Goal: Communication & Community: Answer question/provide support

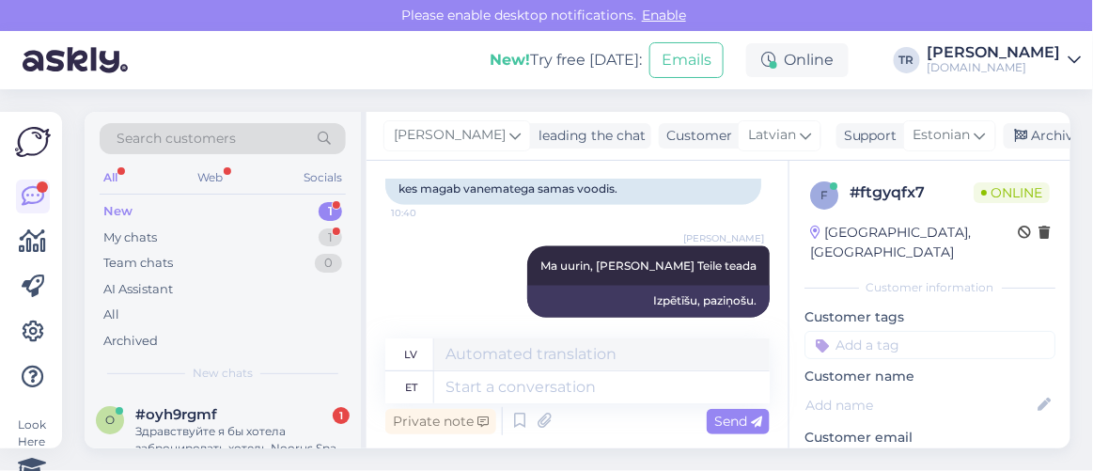
scroll to position [871, 0]
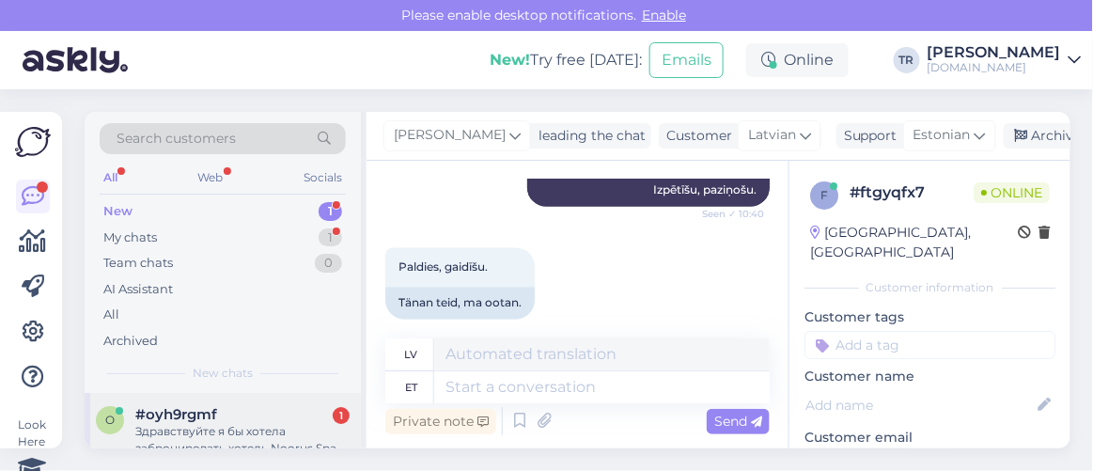
click at [205, 403] on div "o #oyh9rgmf 1 Здравствуйте я бы хотела забронировать хотель Noorus Spa [GEOGRAP…" at bounding box center [223, 435] width 276 height 85
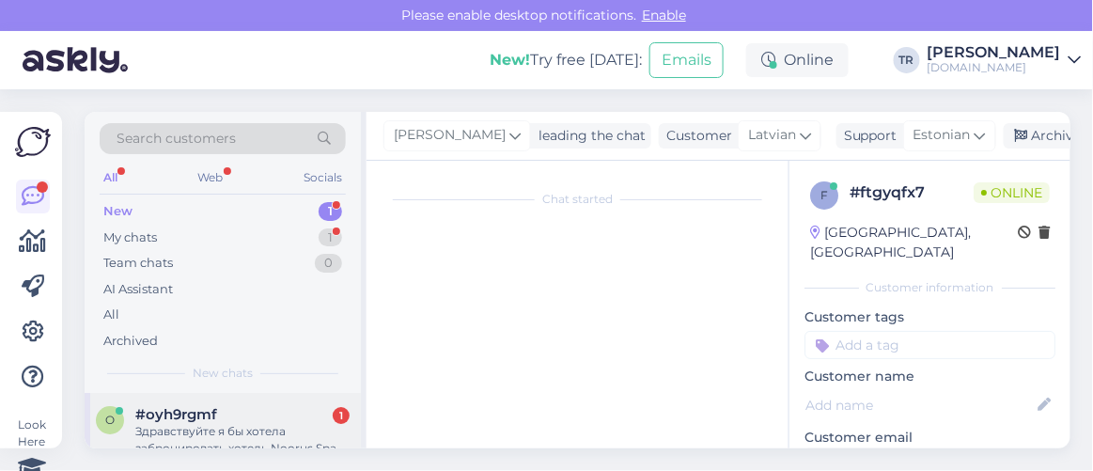
scroll to position [75, 0]
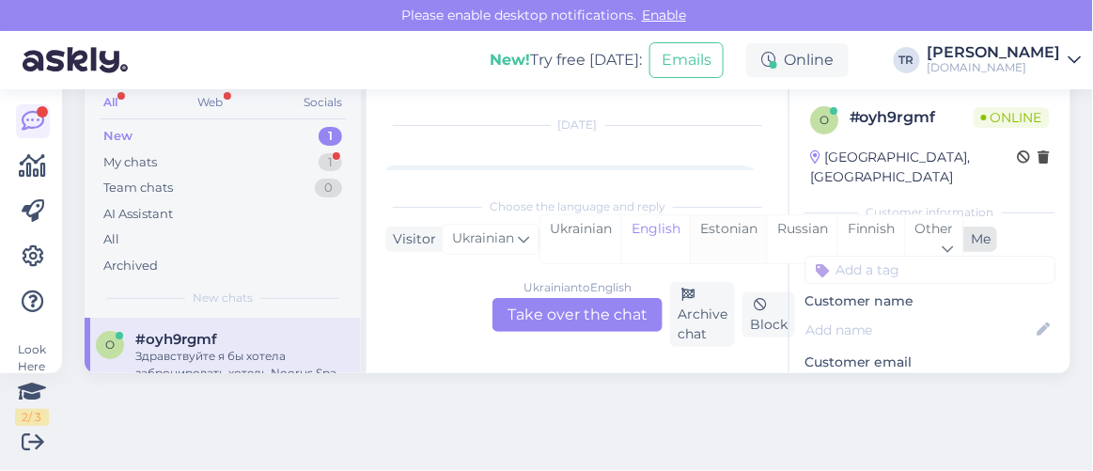
click at [707, 233] on div "Estonian" at bounding box center [728, 239] width 77 height 48
click at [596, 314] on div "Ukrainian to Estonian Take over the chat" at bounding box center [577, 315] width 170 height 34
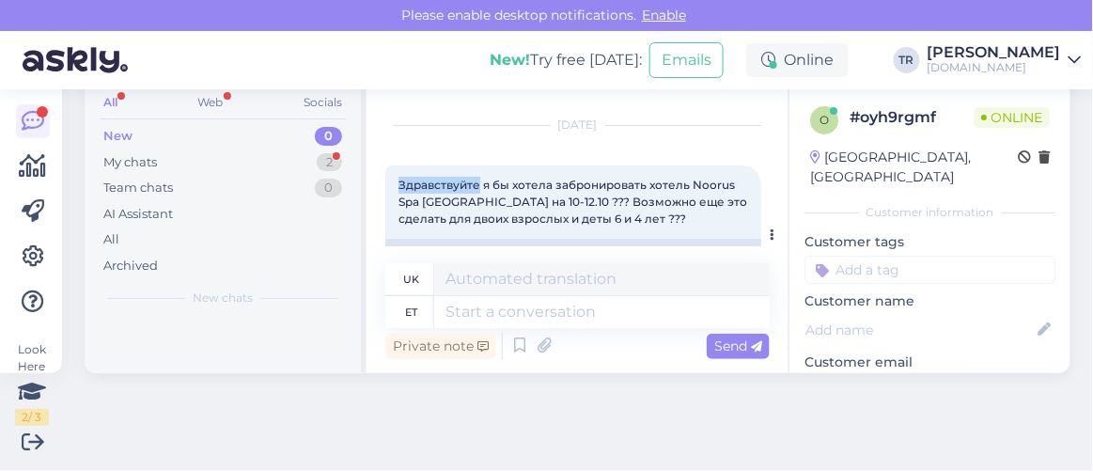
drag, startPoint x: 398, startPoint y: 178, endPoint x: 478, endPoint y: 182, distance: 80.0
click at [478, 182] on span "Здравствуйте я бы хотела забронировать хотель Noorus Spa [GEOGRAPHIC_DATA] на 1…" at bounding box center [573, 202] width 351 height 48
copy span "Здравствуйте"
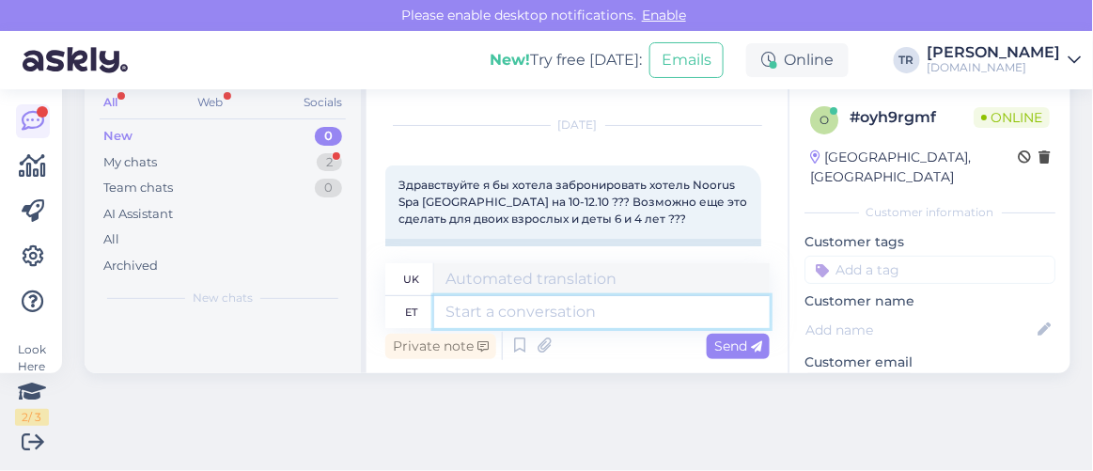
click at [524, 314] on textarea at bounding box center [601, 312] width 335 height 32
paste textarea "Здравствуйте"
type textarea "Здравствуйте"
type textarea "Привіт"
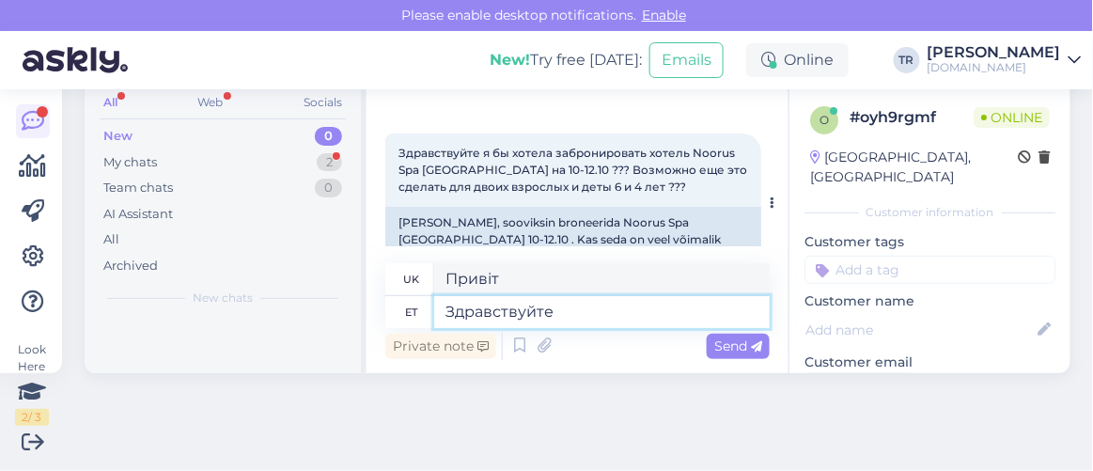
scroll to position [117, 0]
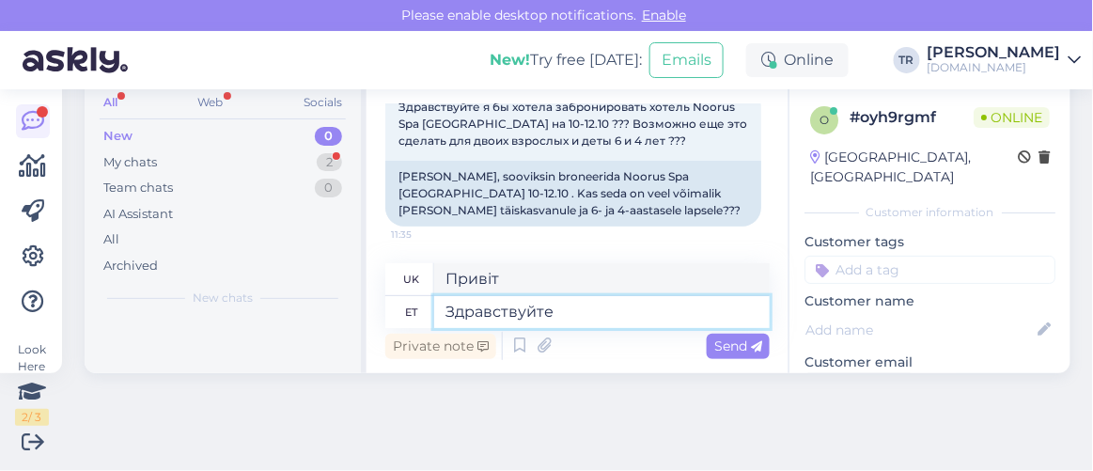
type textarea "Здравствуйте"
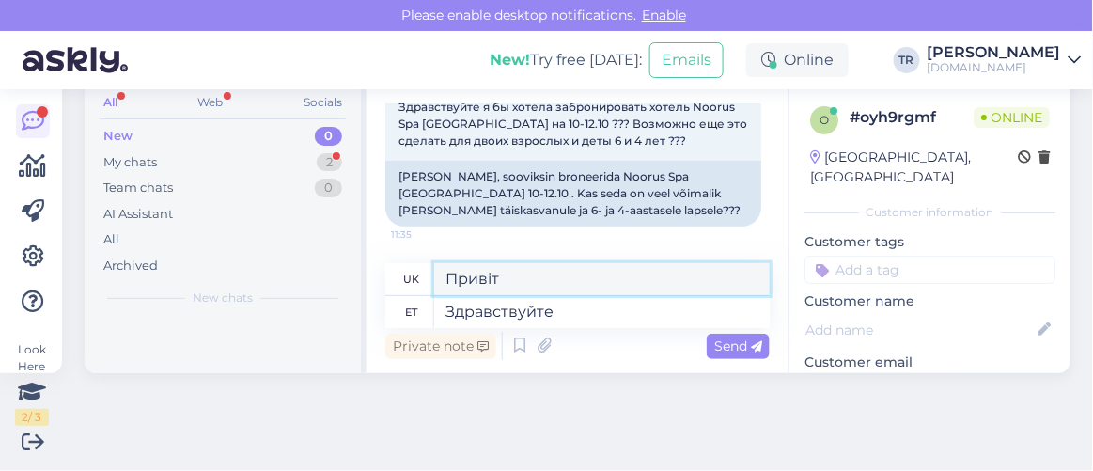
drag, startPoint x: 556, startPoint y: 284, endPoint x: 290, endPoint y: 278, distance: 266.0
click at [278, 282] on div "Search customers All Web Socials New 0 My chats 2 Team chats 0 AI Assistant All…" at bounding box center [578, 205] width 986 height 336
paste textarea "дравствуйте"
type textarea "Здравствуйте"
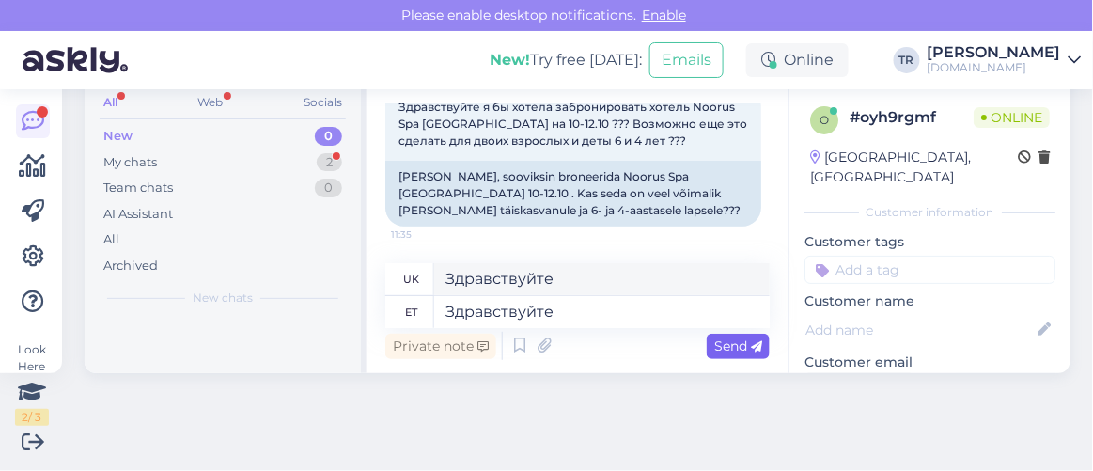
click at [740, 356] on div "Send" at bounding box center [738, 346] width 63 height 25
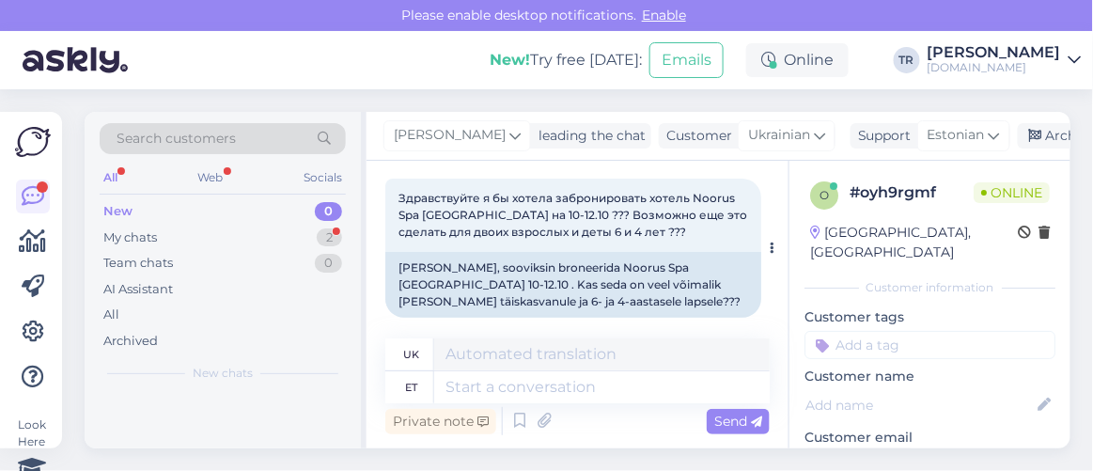
scroll to position [0, 0]
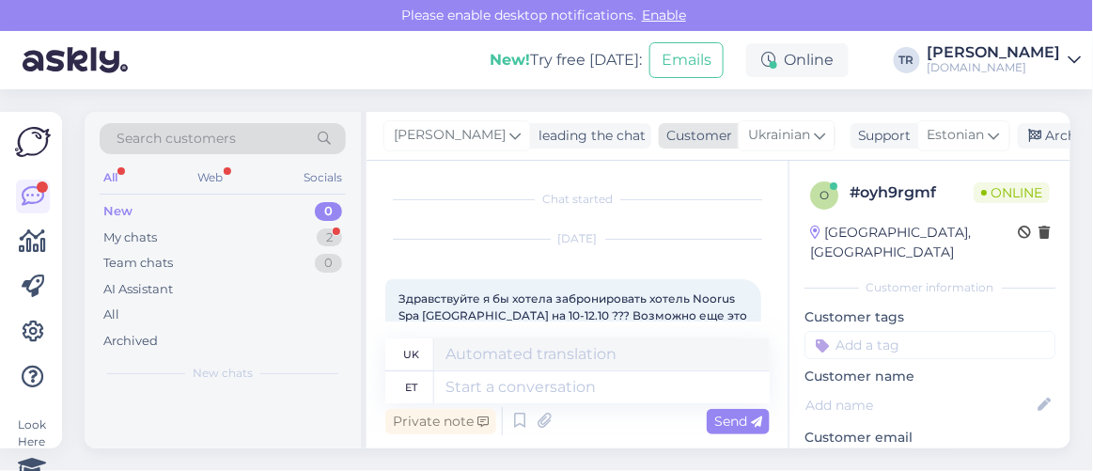
click at [791, 135] on span "Ukrainian" at bounding box center [779, 135] width 62 height 21
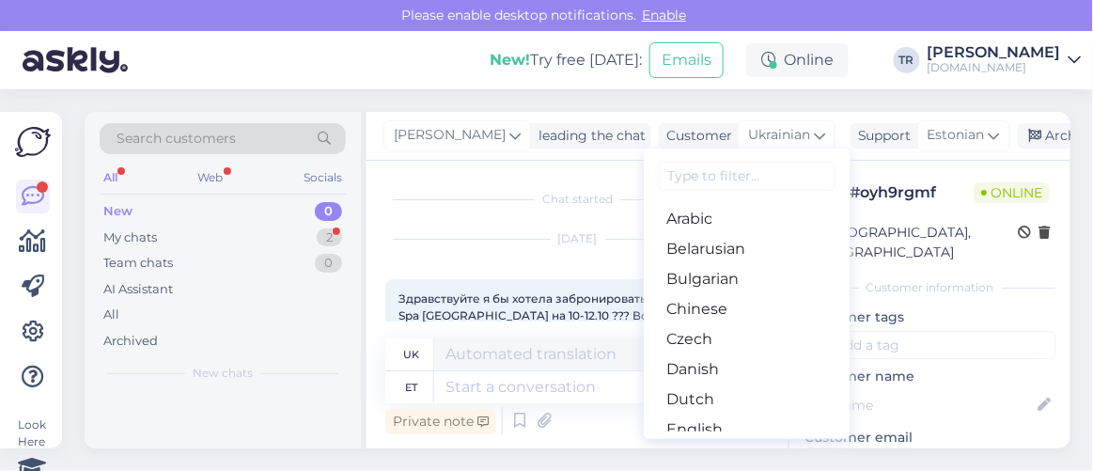
click at [764, 173] on input at bounding box center [747, 176] width 177 height 29
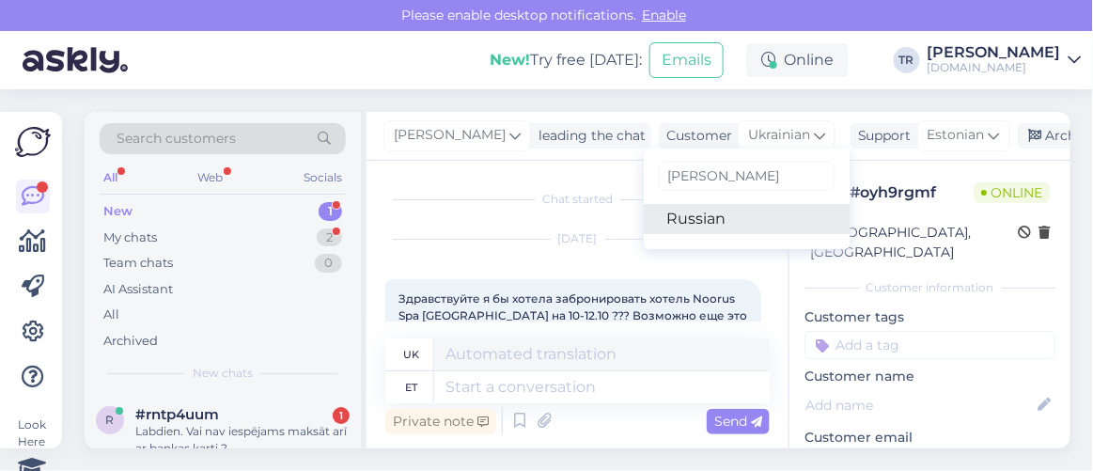
type input "[PERSON_NAME]"
click at [711, 217] on link "Russian" at bounding box center [747, 219] width 207 height 30
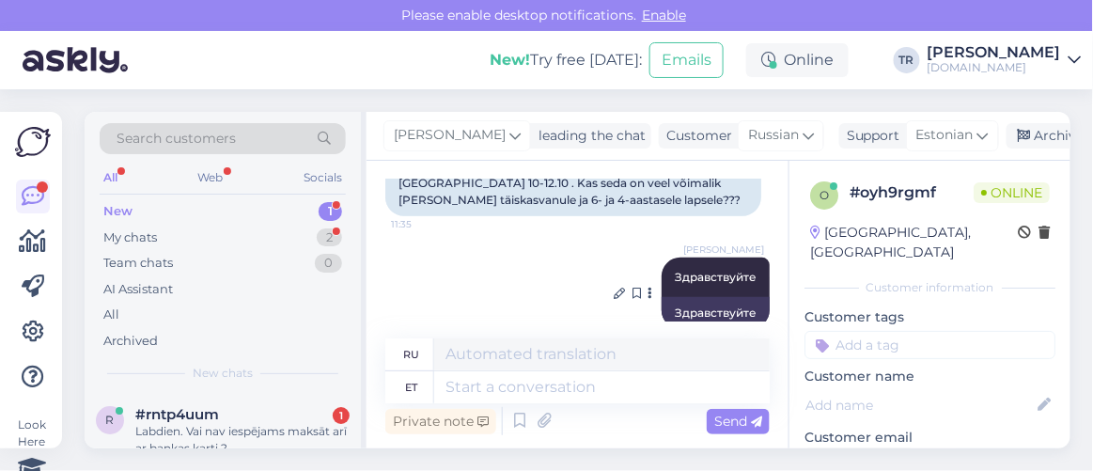
scroll to position [229, 0]
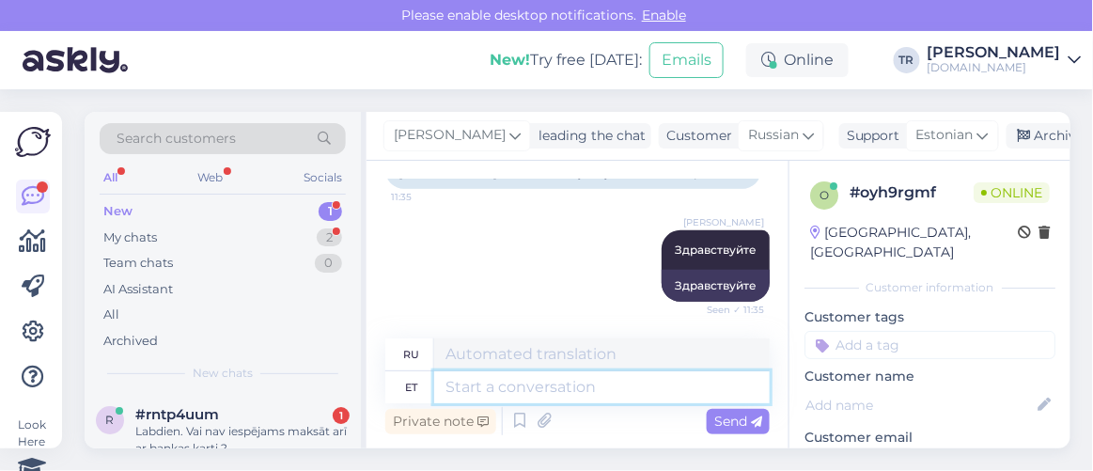
click at [599, 391] on textarea at bounding box center [601, 387] width 335 height 32
type textarea "Täpsustan h"
type textarea "Я уточню."
type textarea "Täpsustan hotelliga p"
type textarea "Я уточню в отеле."
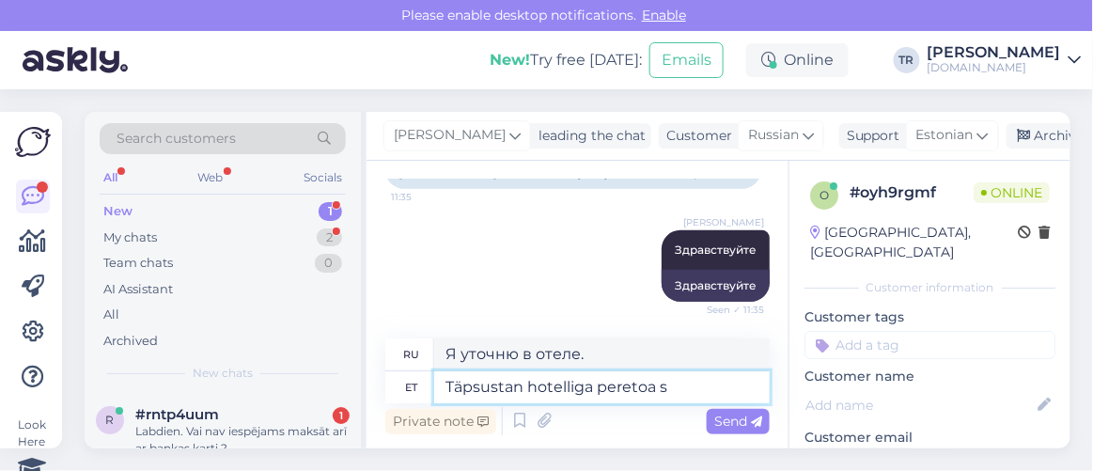
type textarea "Täpsustan hotelliga peretoa sa"
type textarea "Я уточню у администрации отеля насчет семейного номера."
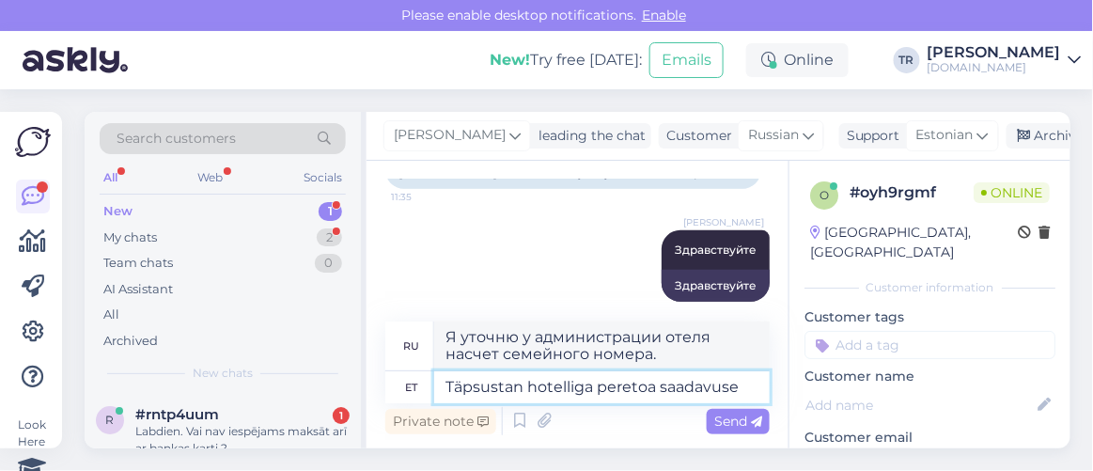
type textarea "Täpsustan hotelliga peretoa saadavuse ü"
type textarea "Я уточню в отеле наличие семейного номера."
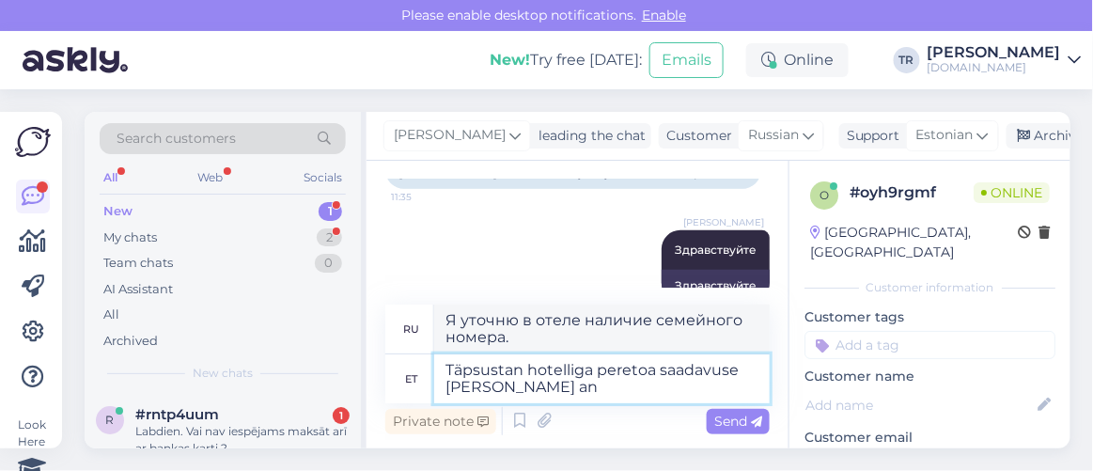
type textarea "Täpsustan hotelliga peretoa saadavuse [PERSON_NAME] [PERSON_NAME]"
type textarea "Я уточню в отеле наличие семейного номера и"
type textarea "Täpsustan hotelliga peretoa saadavuse üle [PERSON_NAME] T"
type textarea "Я уточню в отеле наличие семейного номера и предоставлю"
type textarea "Täpsustan hotelliga peretoa saadavuse üle [PERSON_NAME] Teile t"
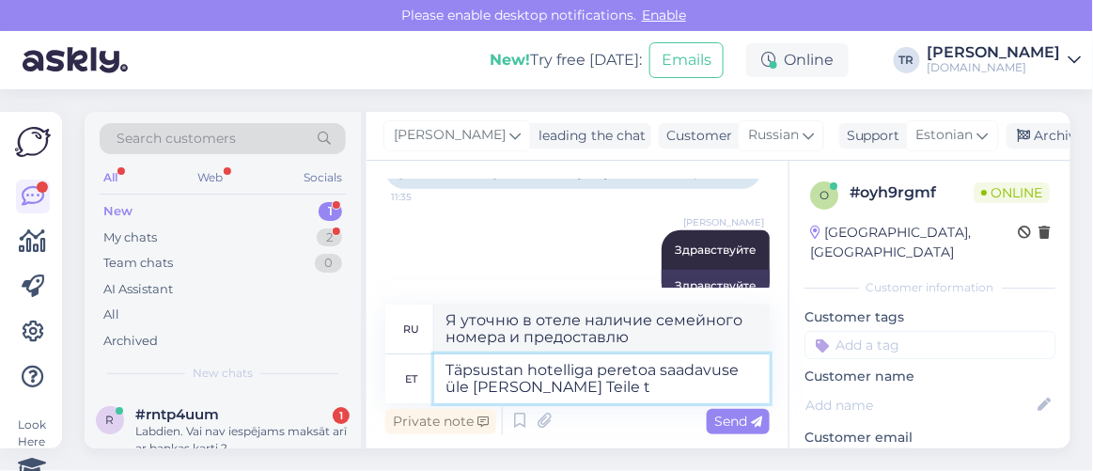
type textarea "Я уточню в отеле наличие семейного номера и предоставлю вам"
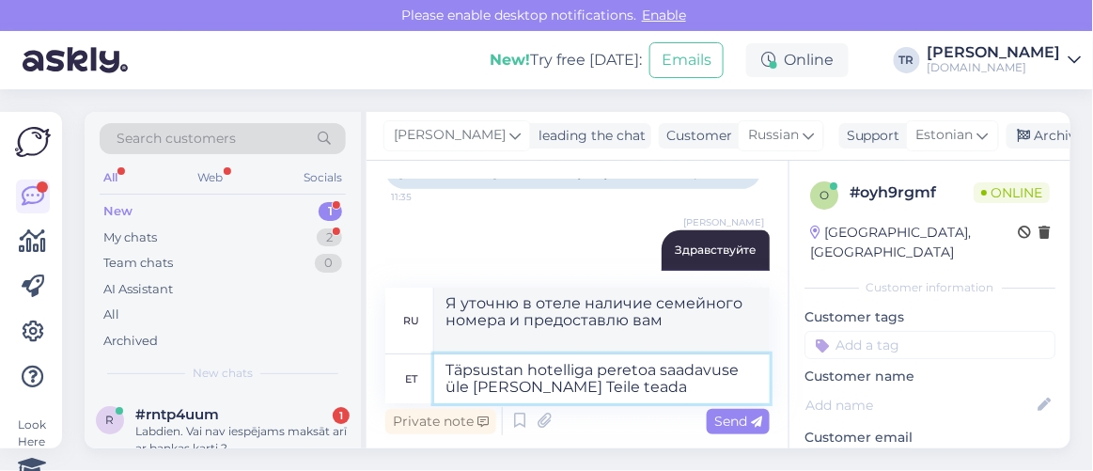
type textarea "Täpsustan hotelliga peretoa saadavuse üle [PERSON_NAME] Teile teada."
type textarea "Я уточню в отеле наличие семейного номера и дам вам знать."
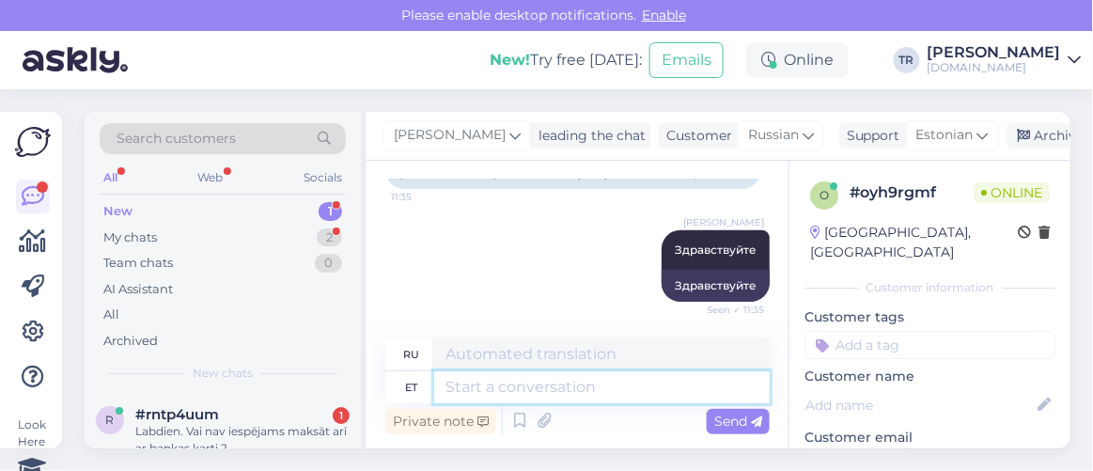
scroll to position [75, 0]
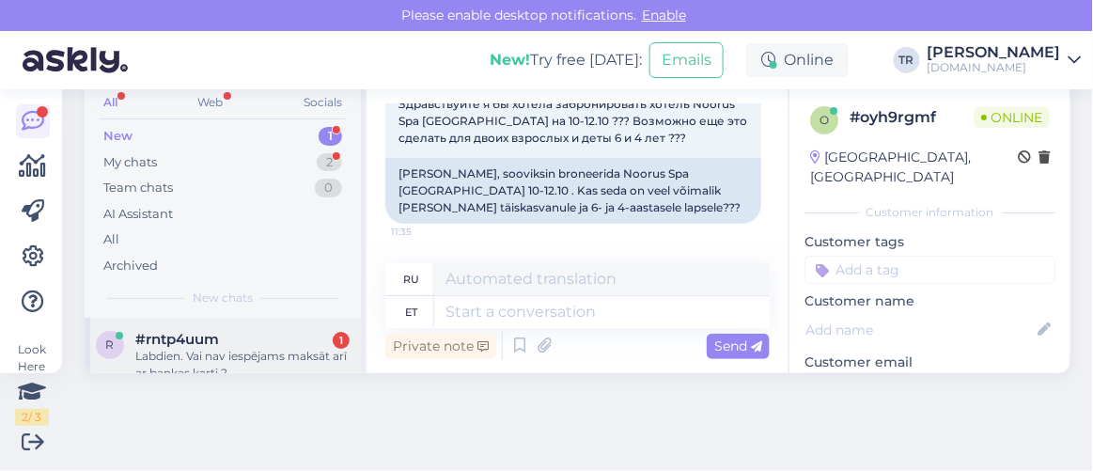
click at [251, 334] on div "#rntp4uum 1" at bounding box center [242, 339] width 214 height 17
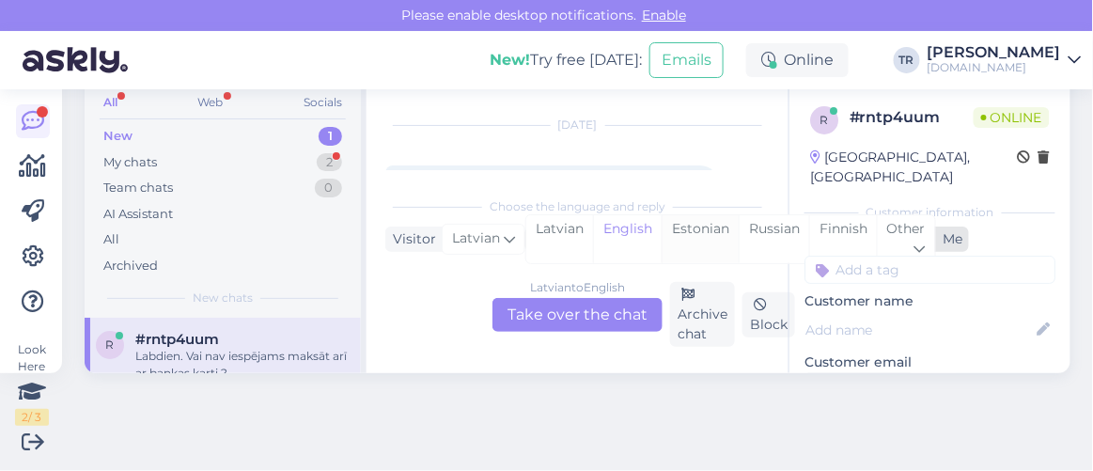
click at [682, 225] on div "Estonian" at bounding box center [699, 239] width 77 height 48
click at [599, 316] on div "[DEMOGRAPHIC_DATA] to Estonian Take over the chat" at bounding box center [577, 315] width 170 height 34
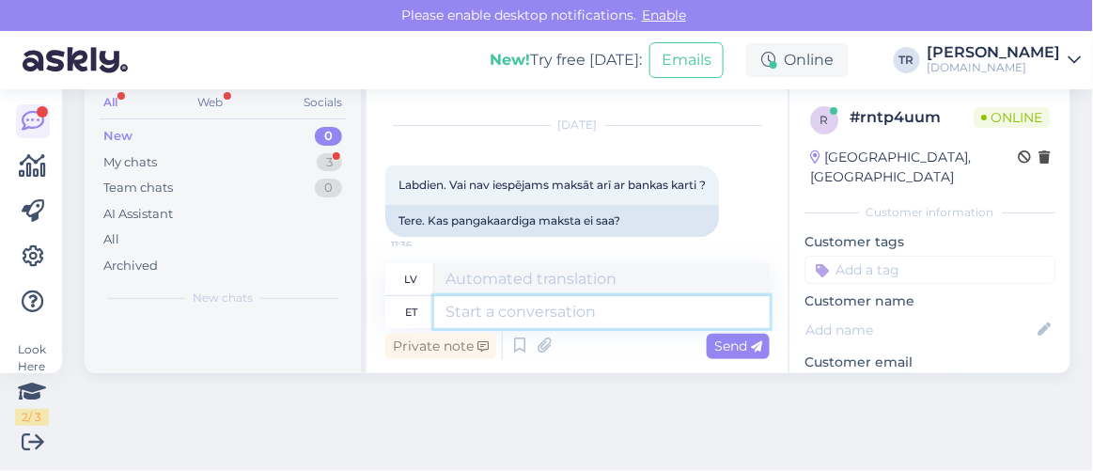
drag, startPoint x: 571, startPoint y: 319, endPoint x: 570, endPoint y: 305, distance: 13.2
click at [571, 318] on textarea at bounding box center [601, 312] width 335 height 32
type textarea "Tere"
type textarea "Sveiki"
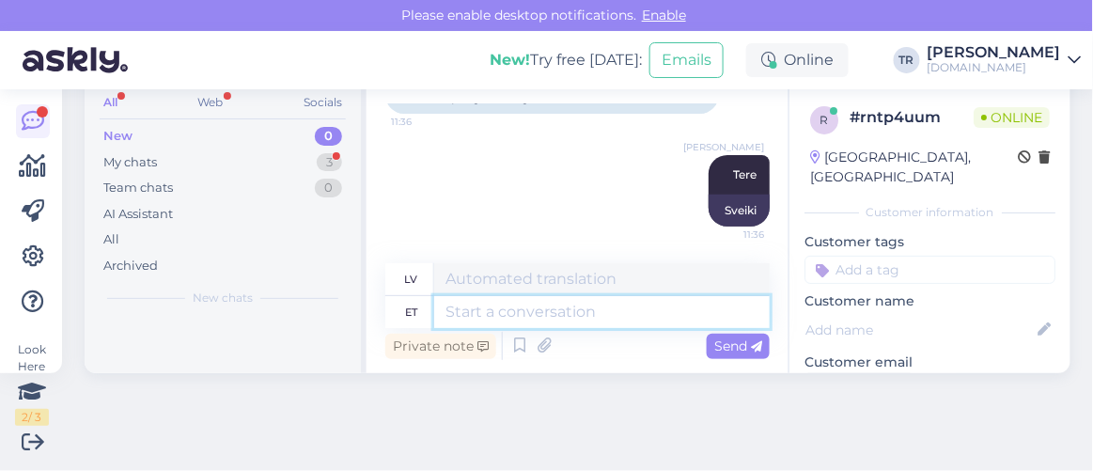
click at [585, 303] on textarea at bounding box center [601, 312] width 335 height 32
type textarea "Kahjuks p"
type textarea "Diemžēl"
type textarea "Kahjuks praeg"
type textarea "Diemžēl, tagad"
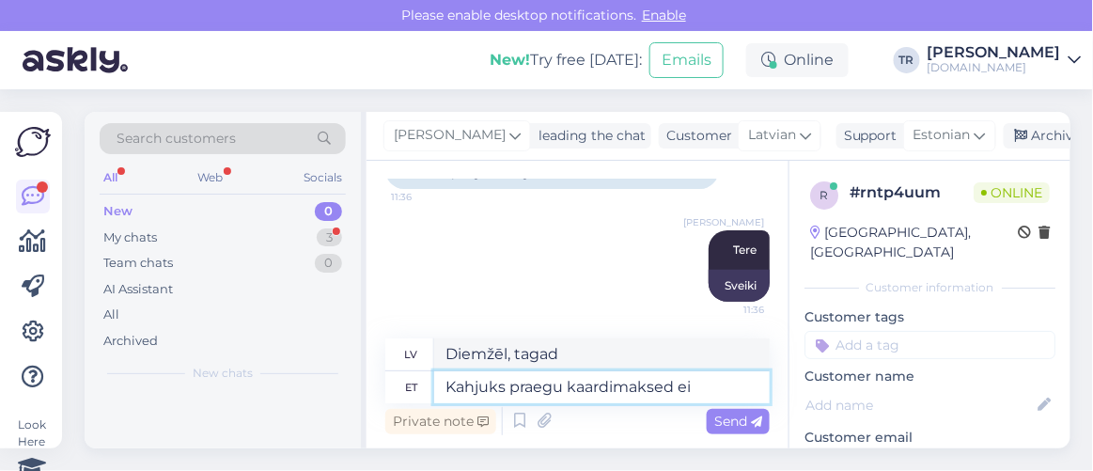
type textarea "Kahjuks praegu kaardimaksed ei"
type textarea "Diemžēl maksājumi ar karti pašlaik nav pieejami."
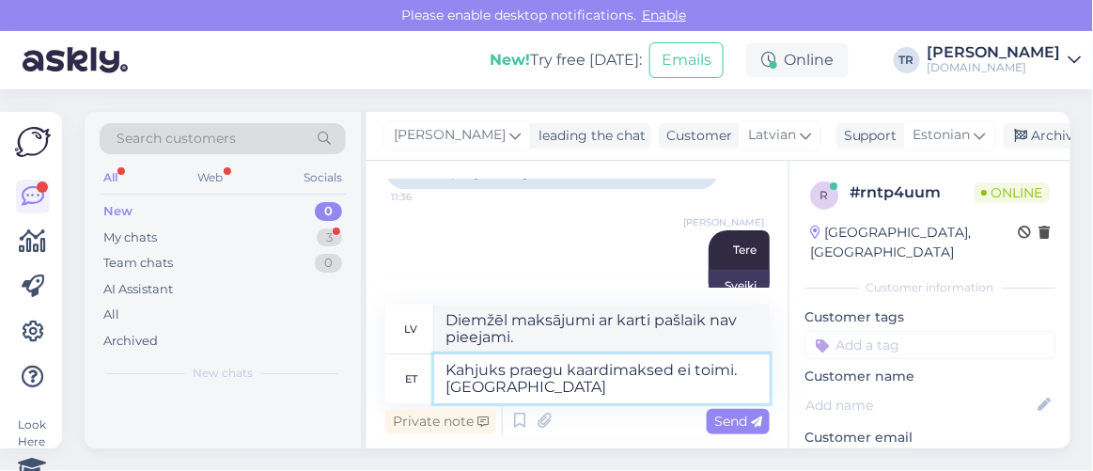
type textarea "Kahjuks praegu kaardimaksed ei toimi. [GEOGRAPHIC_DATA]"
type textarea "Diemžēl maksājumi ar karti šobrīd nedarbojas. Mēs pie tā strādājam."
type textarea "Kahjuks praegu kaardimaksed ei toimi. Tegeleme probleemi l"
type textarea "Diemžēl maksājumi ar karti pašlaik nedarbojas. Mēs strādājam pie šīs problēmas …"
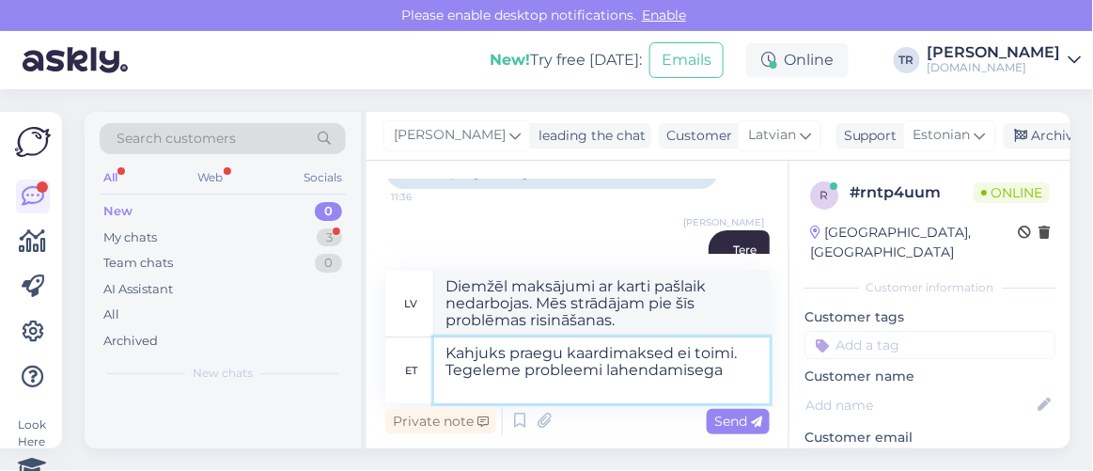
type textarea "Kahjuks praegu kaardimaksed ei toimi. Tegeleme probleemi lahendamisega."
type textarea "Diemžēl maksājumi ar karti pašlaik nedarbojas. Mēs strādājam pie problēmas risi…"
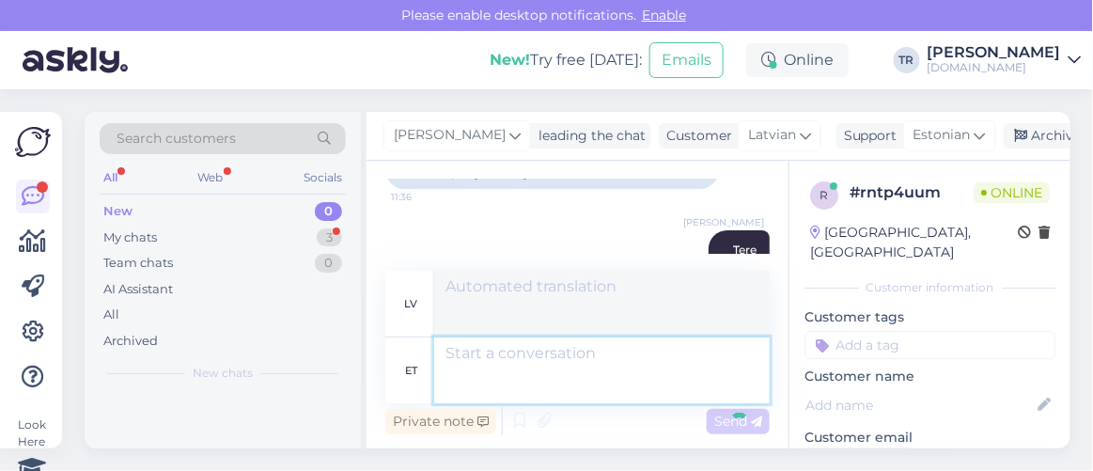
scroll to position [75, 0]
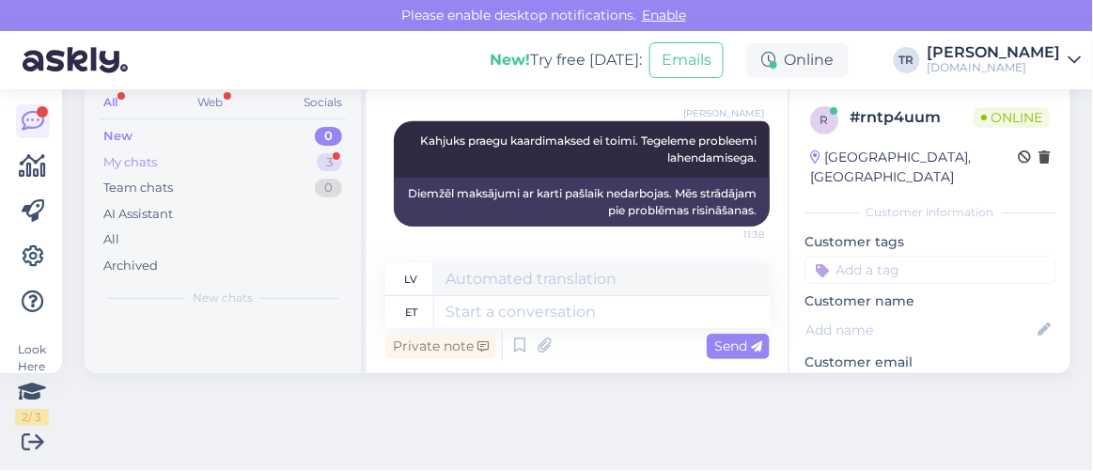
click at [180, 158] on div "My chats 3" at bounding box center [223, 162] width 246 height 26
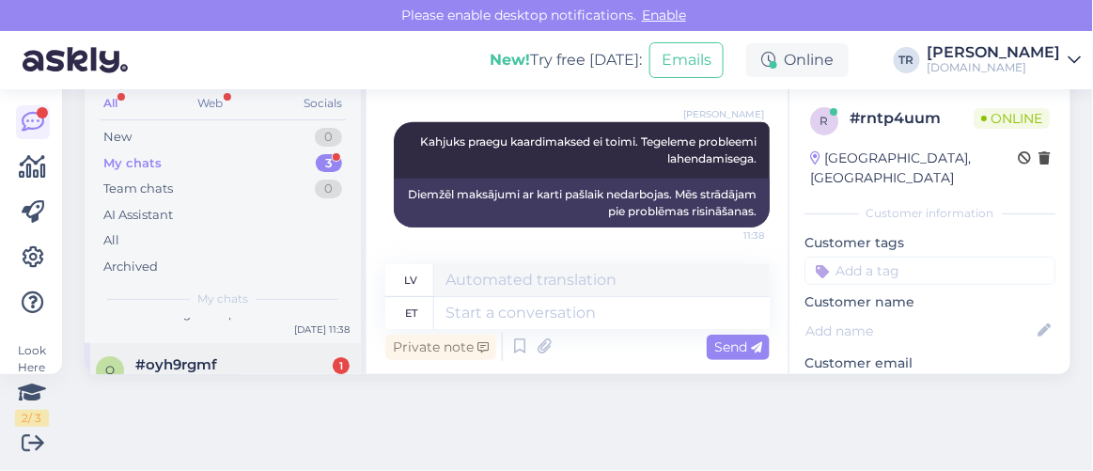
scroll to position [85, 0]
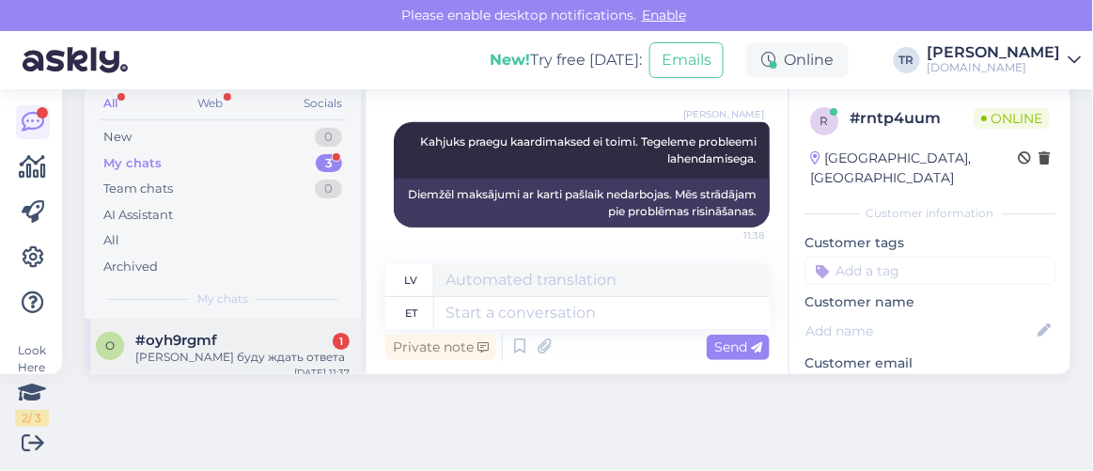
click at [241, 334] on div "#oyh9rgmf 1" at bounding box center [242, 340] width 214 height 17
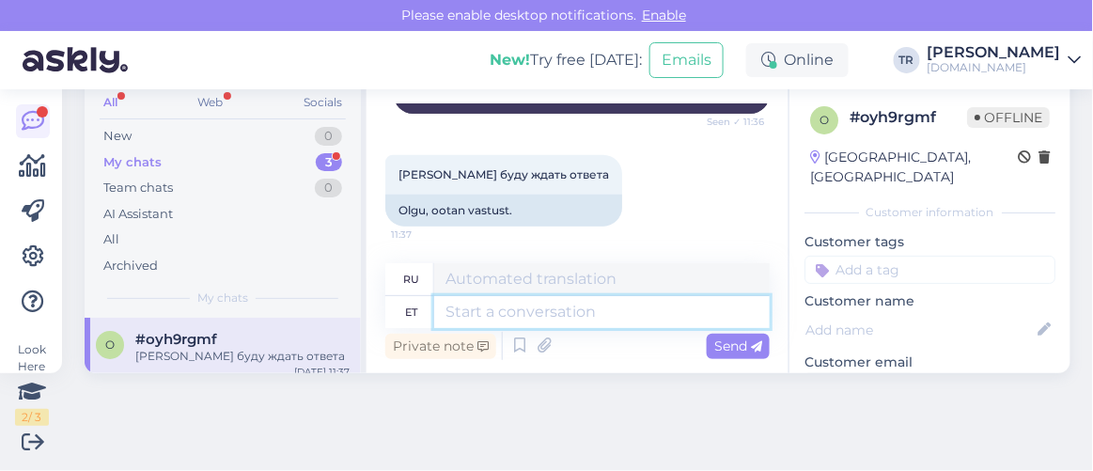
click at [522, 303] on textarea at bounding box center [601, 312] width 335 height 32
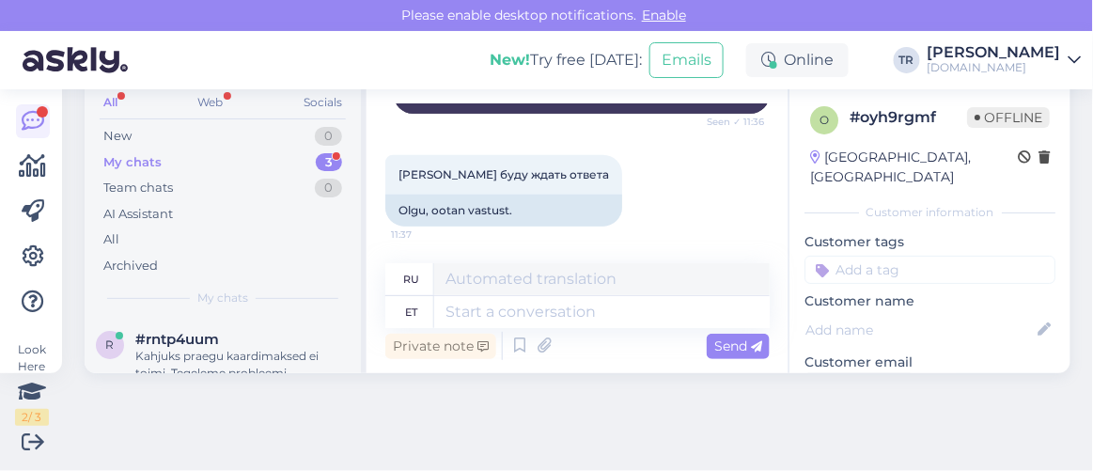
click at [257, 335] on div "#rntp4uum" at bounding box center [242, 339] width 214 height 17
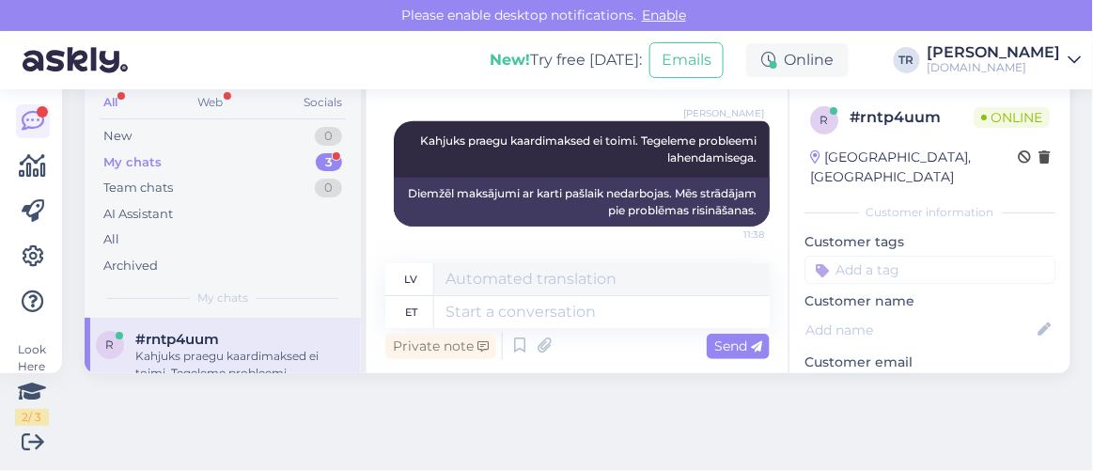
scroll to position [74, 0]
